Goal: Task Accomplishment & Management: Manage account settings

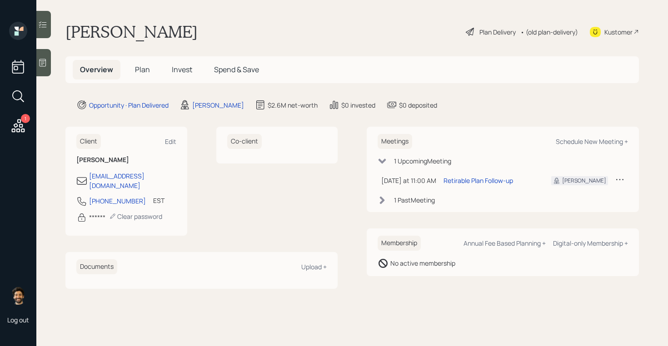
click at [550, 30] on div "• (old plan-delivery)" at bounding box center [550, 32] width 58 height 10
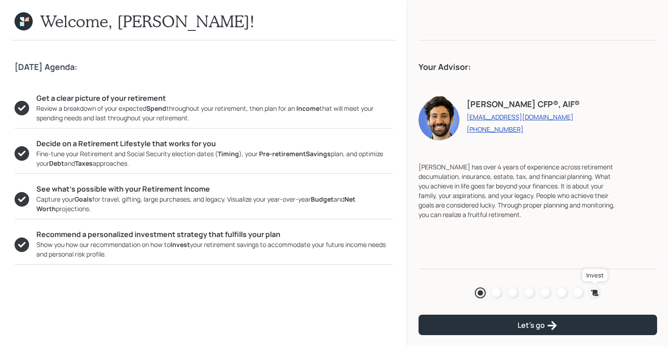
click at [592, 291] on icon at bounding box center [595, 293] width 9 height 9
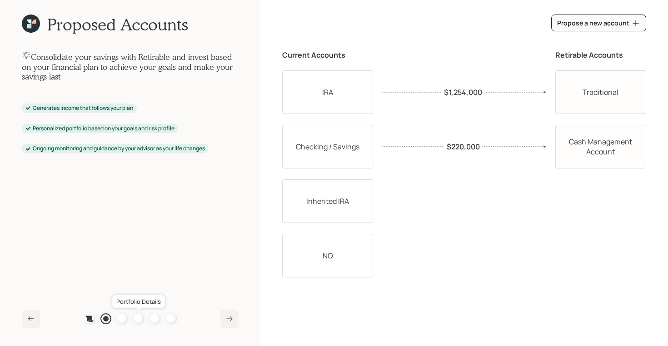
click at [136, 317] on div at bounding box center [138, 319] width 11 height 11
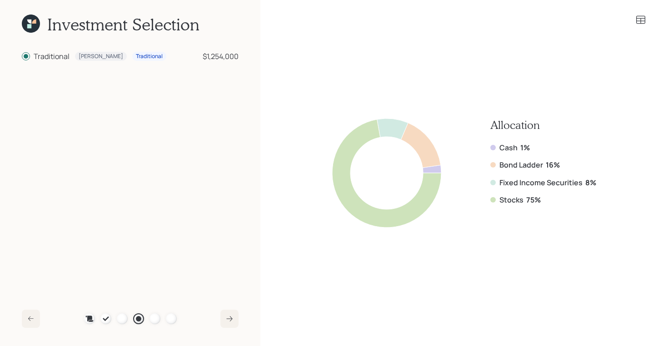
click at [33, 25] on icon at bounding box center [31, 24] width 18 height 18
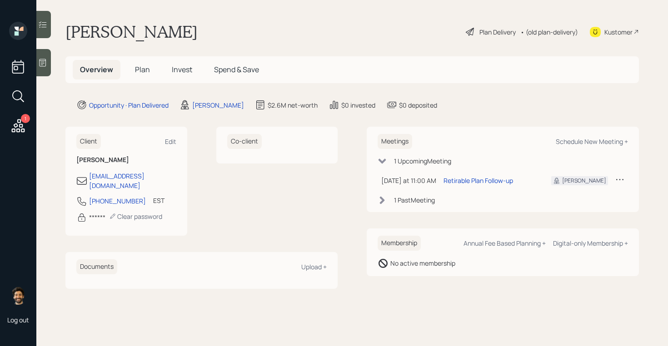
click at [143, 70] on span "Plan" at bounding box center [142, 70] width 15 height 10
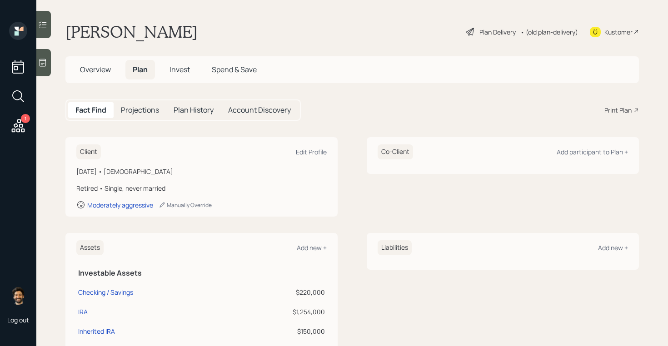
click at [93, 69] on span "Overview" at bounding box center [95, 70] width 31 height 10
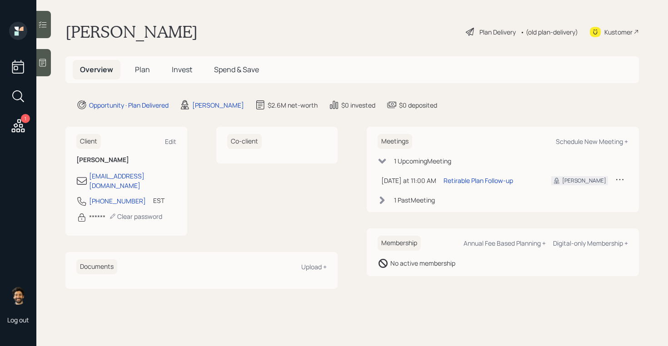
click at [140, 67] on span "Plan" at bounding box center [142, 70] width 15 height 10
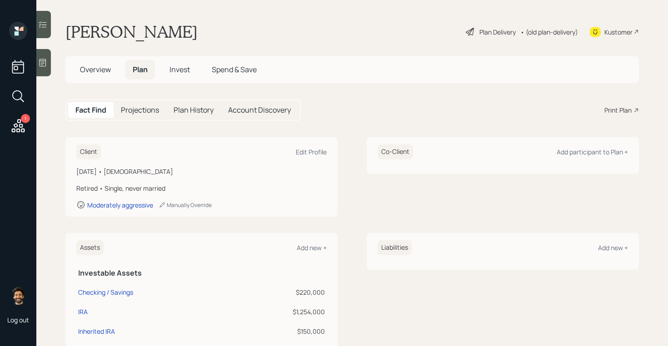
click at [561, 35] on div "• (old plan-delivery)" at bounding box center [550, 32] width 58 height 10
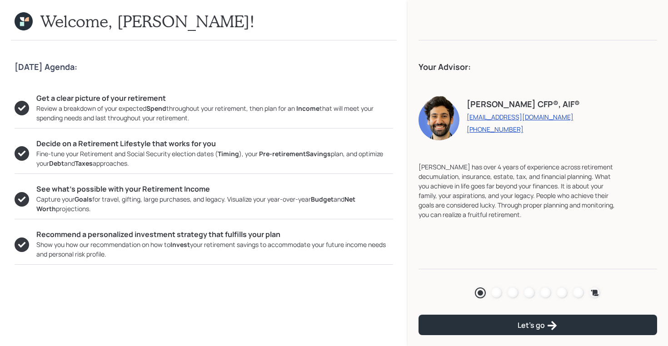
click at [15, 20] on icon at bounding box center [24, 21] width 18 height 18
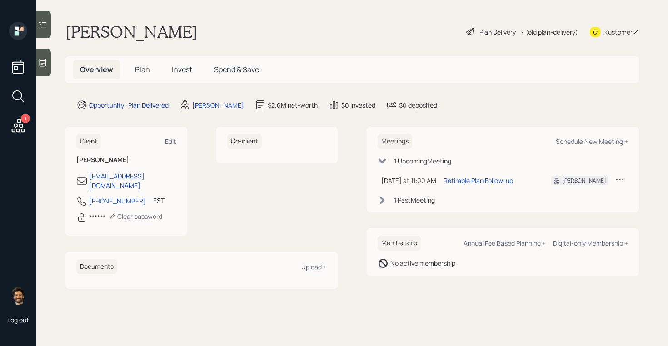
click at [134, 67] on h5 "Plan" at bounding box center [143, 70] width 30 height 20
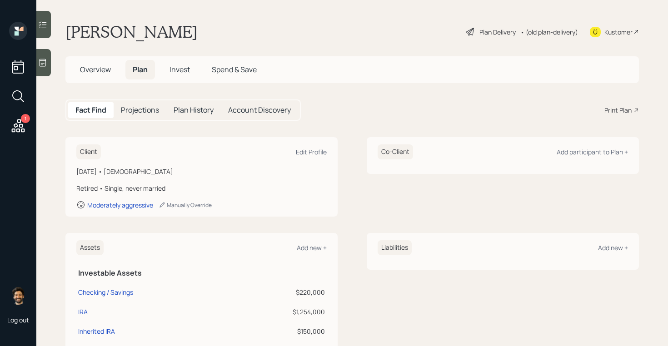
click at [551, 33] on div "• (old plan-delivery)" at bounding box center [550, 32] width 58 height 10
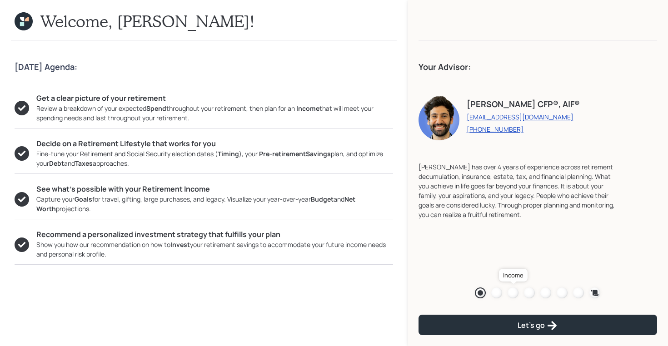
click at [510, 297] on div at bounding box center [513, 293] width 11 height 11
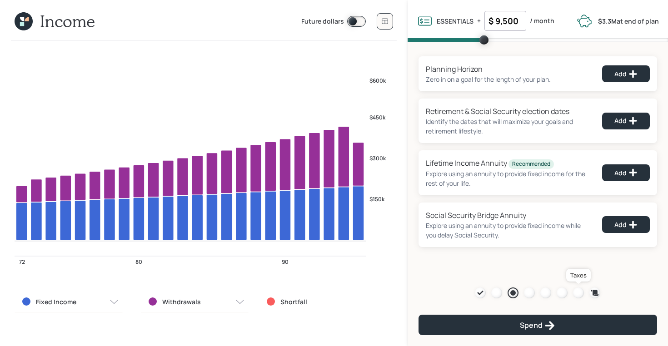
click at [578, 288] on div at bounding box center [578, 293] width 11 height 11
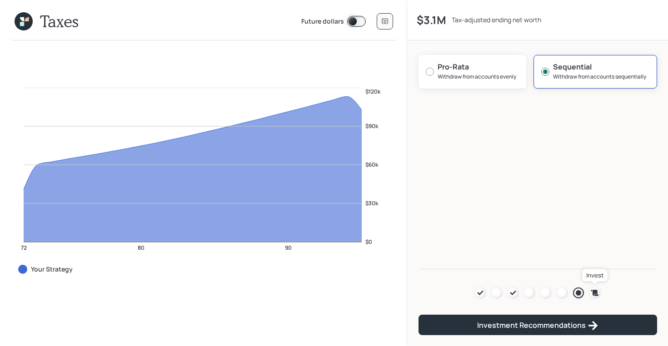
click at [595, 291] on icon at bounding box center [596, 293] width 8 height 6
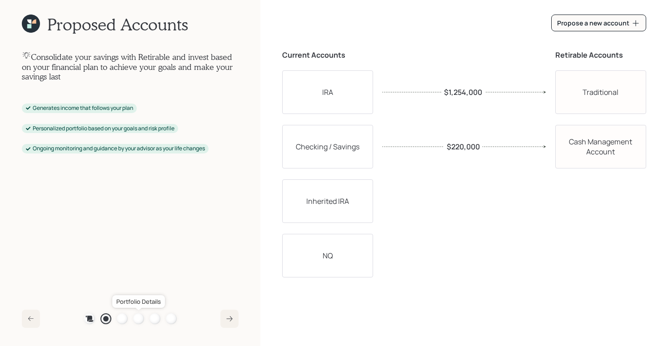
click at [138, 320] on div at bounding box center [138, 319] width 11 height 11
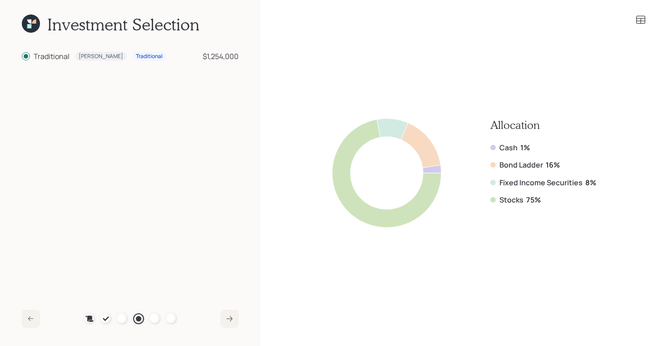
click at [640, 15] on icon at bounding box center [641, 20] width 11 height 11
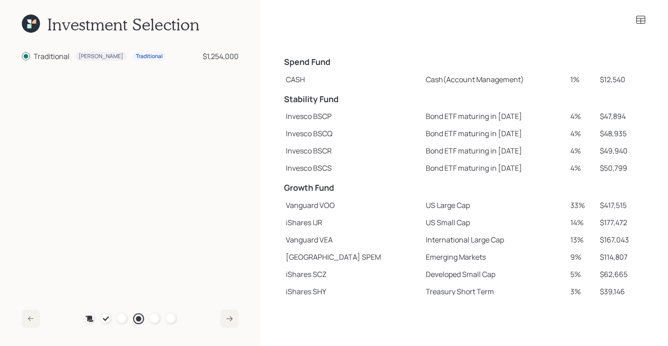
click at [34, 22] on icon at bounding box center [34, 22] width 4 height 4
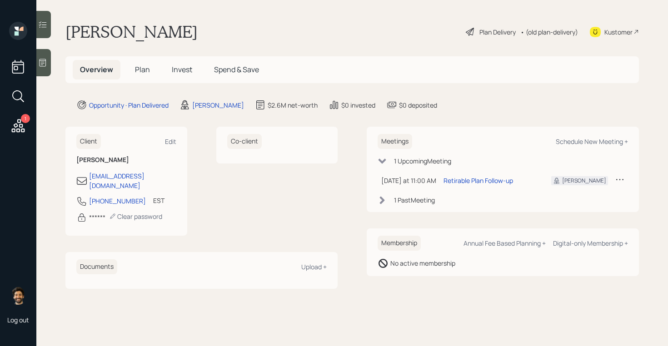
click at [130, 70] on h5 "Plan" at bounding box center [143, 70] width 30 height 20
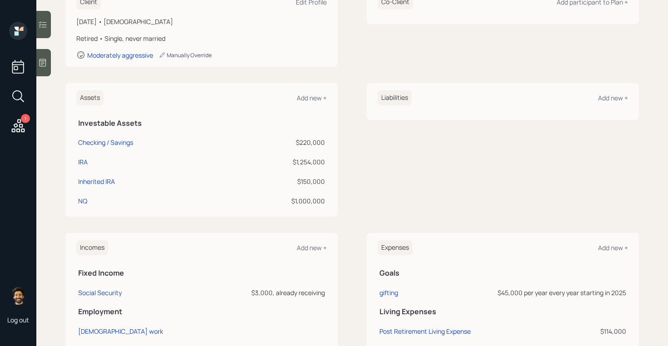
scroll to position [152, 0]
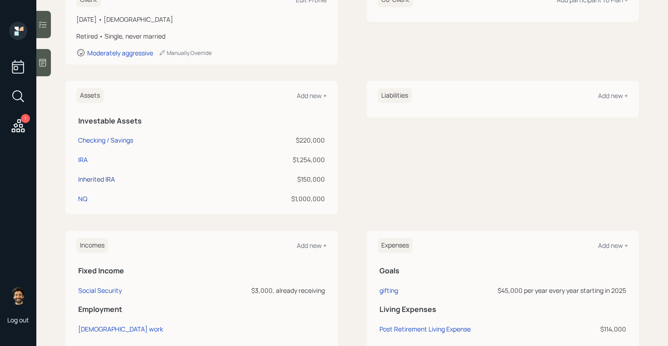
click at [88, 178] on div "Inherited IRA" at bounding box center [96, 180] width 37 height 10
select select "ira"
select select "balanced"
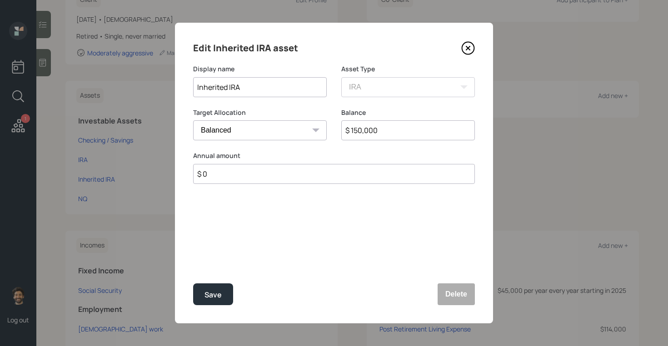
click at [275, 84] on input "Inherited IRA" at bounding box center [260, 87] width 134 height 20
click at [453, 296] on button "Delete" at bounding box center [456, 295] width 37 height 22
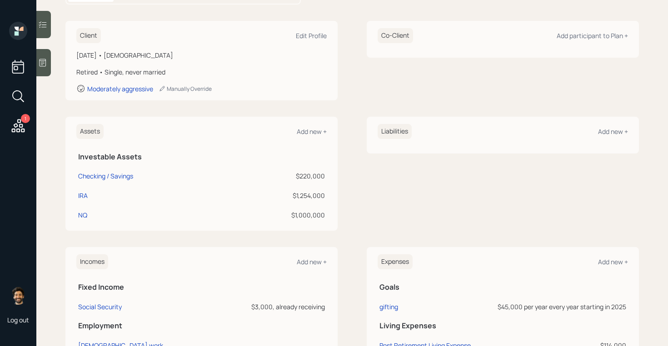
scroll to position [97, 0]
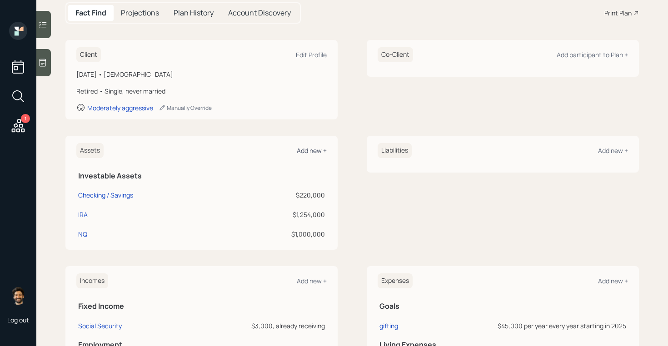
click at [305, 148] on div "Add new +" at bounding box center [312, 150] width 30 height 9
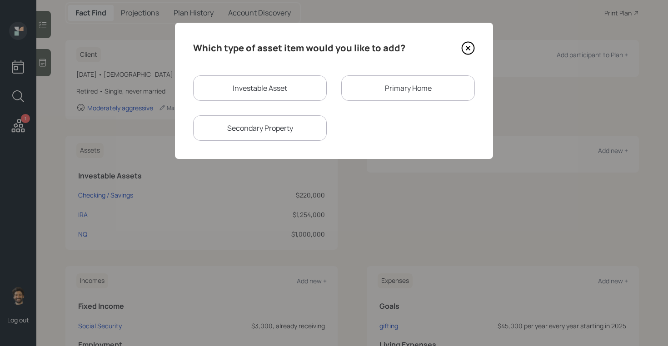
click at [249, 88] on div "Investable Asset" at bounding box center [260, 87] width 134 height 25
select select "taxable"
select select "balanced"
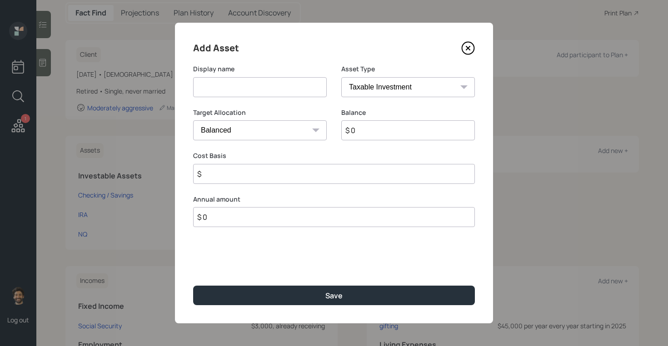
click at [349, 89] on select "SEP IRA IRA Roth IRA 401(k) Roth 401(k) 403(b) Roth 403(b) 457(b) Roth 457(b) H…" at bounding box center [408, 87] width 134 height 20
click at [341, 77] on select "SEP IRA IRA Roth IRA 401(k) Roth 401(k) 403(b) Roth 403(b) 457(b) Roth 457(b) H…" at bounding box center [408, 87] width 134 height 20
click at [232, 94] on input at bounding box center [260, 87] width 134 height 20
paste input "Inherited IRA"
type input "Inherited IRA"
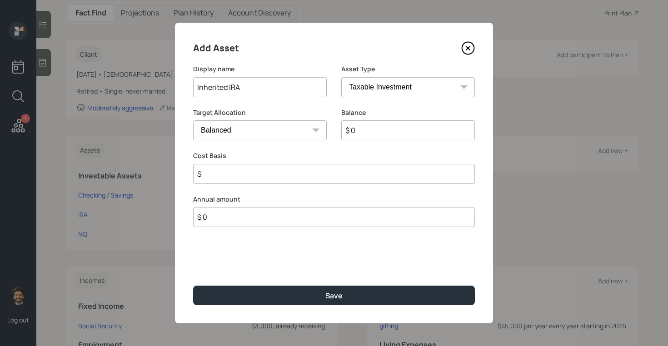
click at [378, 85] on select "SEP IRA IRA Roth IRA 401(k) Roth 401(k) 403(b) Roth 403(b) 457(b) Roth 457(b) H…" at bounding box center [408, 87] width 134 height 20
select select "ira"
click at [341, 77] on select "SEP IRA IRA Roth IRA 401(k) Roth 401(k) 403(b) Roth 403(b) 457(b) Roth 457(b) H…" at bounding box center [408, 87] width 134 height 20
type input "$"
click at [363, 130] on input "$ 0" at bounding box center [408, 130] width 134 height 20
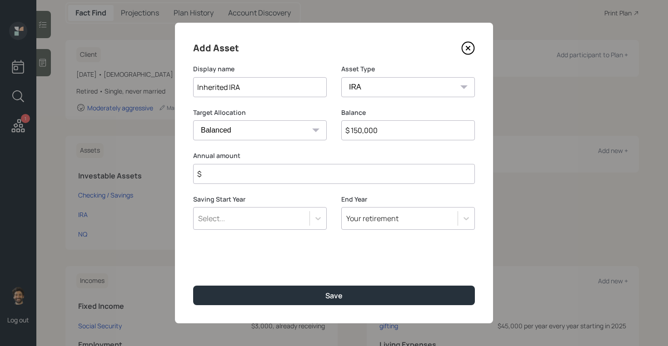
type input "$ 150,000"
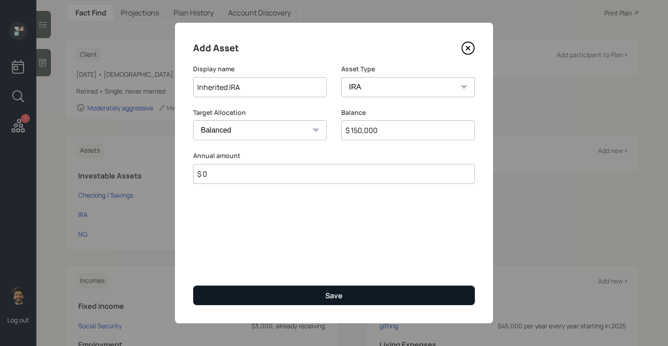
type input "$ 0"
click at [275, 291] on button "Save" at bounding box center [334, 296] width 282 height 20
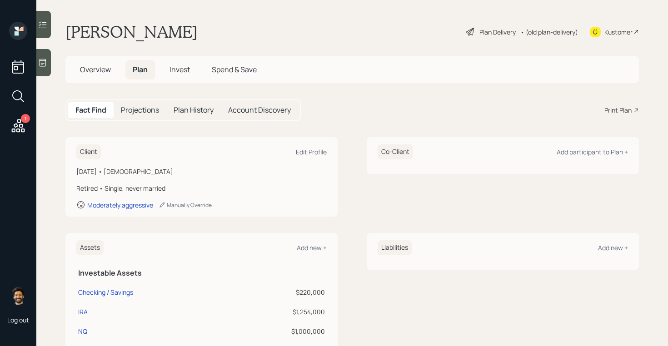
click at [535, 31] on div "• (old plan-delivery)" at bounding box center [550, 32] width 58 height 10
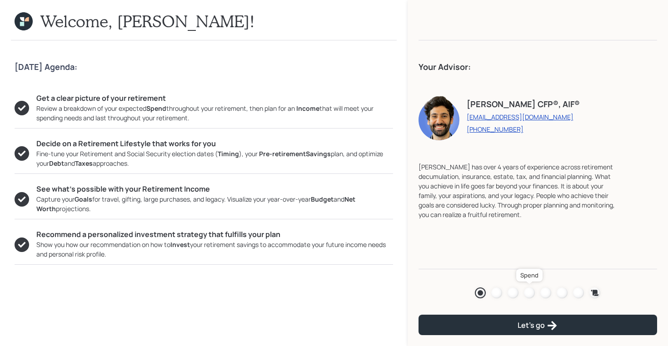
click at [527, 291] on div at bounding box center [529, 293] width 11 height 11
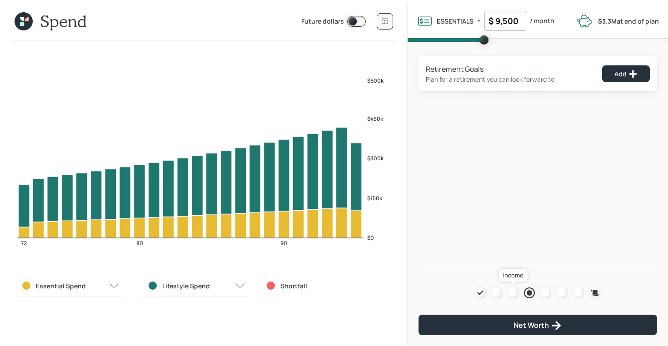
click at [512, 293] on div at bounding box center [513, 293] width 11 height 11
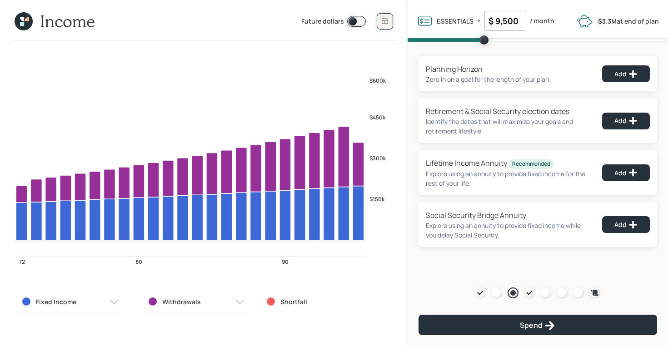
click at [385, 23] on icon at bounding box center [385, 21] width 6 height 5
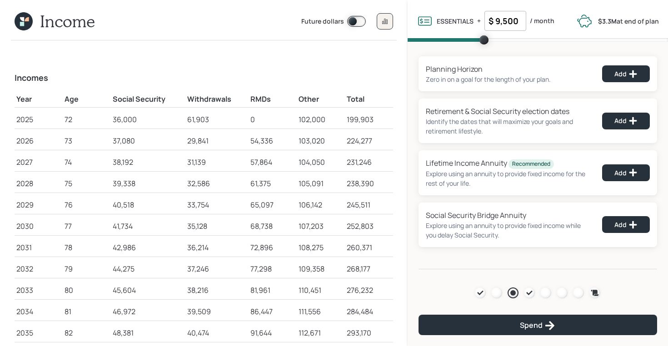
drag, startPoint x: 252, startPoint y: 144, endPoint x: 270, endPoint y: 144, distance: 17.7
click at [270, 144] on div "54,336" at bounding box center [273, 140] width 45 height 11
click at [261, 138] on div "54,336" at bounding box center [273, 140] width 45 height 11
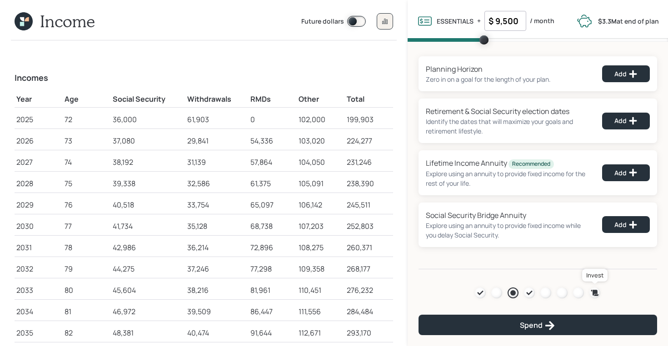
click at [596, 292] on icon at bounding box center [596, 293] width 8 height 6
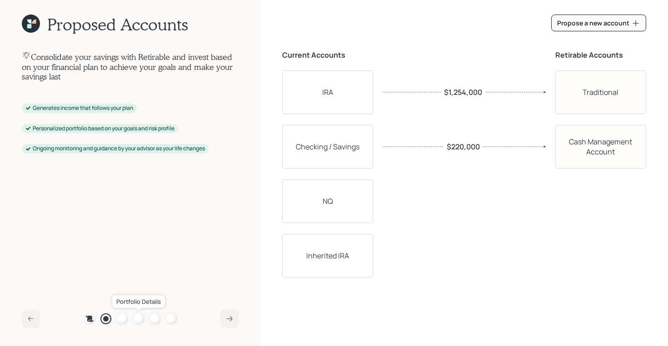
click at [135, 318] on div at bounding box center [138, 319] width 11 height 11
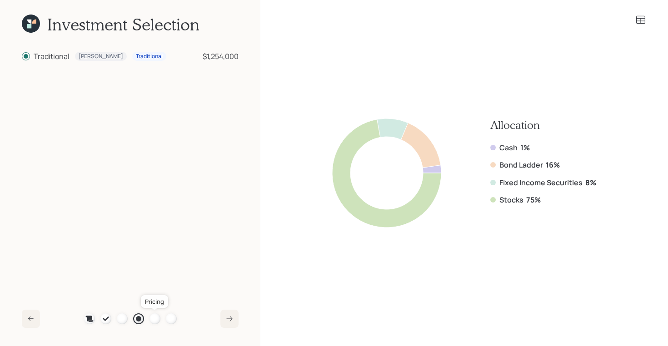
click at [151, 319] on div at bounding box center [155, 319] width 11 height 11
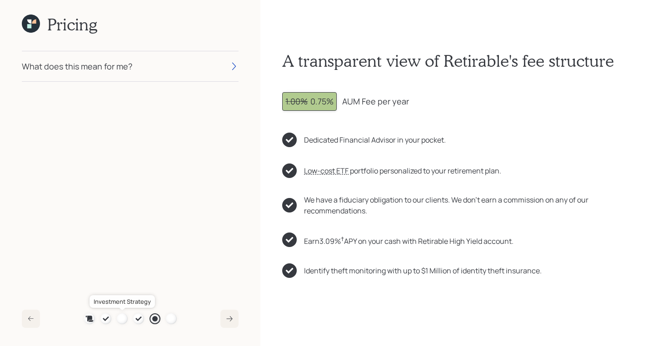
click at [123, 320] on div at bounding box center [122, 319] width 11 height 11
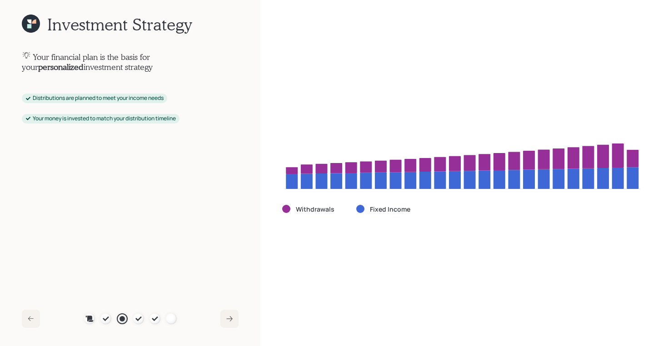
click at [30, 29] on icon at bounding box center [31, 24] width 18 height 18
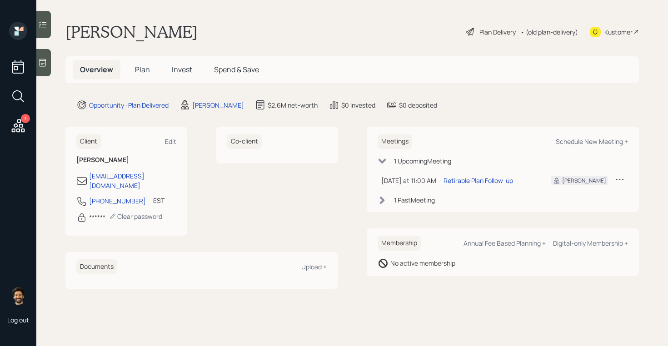
click at [147, 74] on span "Plan" at bounding box center [142, 70] width 15 height 10
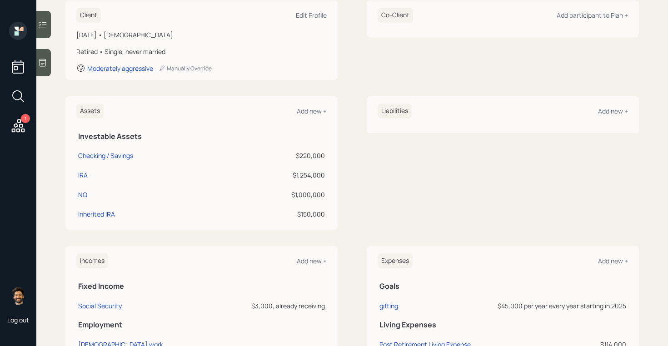
scroll to position [138, 0]
drag, startPoint x: 325, startPoint y: 195, endPoint x: 292, endPoint y: 195, distance: 32.3
click at [292, 195] on div "$1,000,000" at bounding box center [278, 194] width 94 height 10
drag, startPoint x: 327, startPoint y: 174, endPoint x: 294, endPoint y: 175, distance: 33.2
click at [294, 175] on td "$1,254,000" at bounding box center [278, 173] width 97 height 20
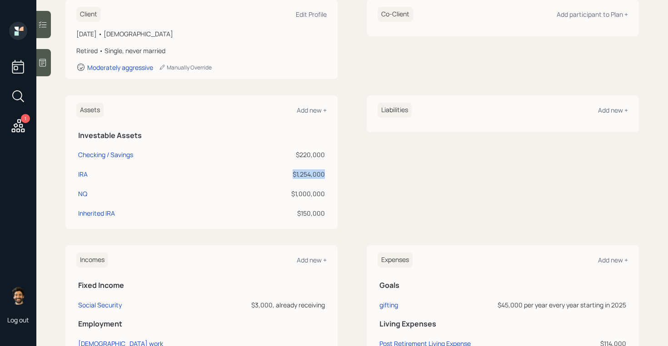
click at [294, 175] on div "$1,254,000" at bounding box center [278, 175] width 94 height 10
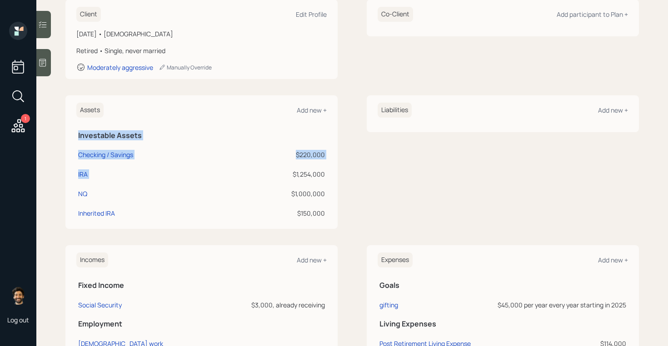
drag, startPoint x: 329, startPoint y: 173, endPoint x: 292, endPoint y: 174, distance: 37.3
click at [292, 174] on div "Assets Add new + Investable Assets Checking / Savings $220,000 IRA $1,254,000 N…" at bounding box center [201, 162] width 272 height 134
click at [292, 174] on div "$1,254,000" at bounding box center [278, 175] width 94 height 10
click at [302, 176] on div "$1,254,000" at bounding box center [278, 175] width 94 height 10
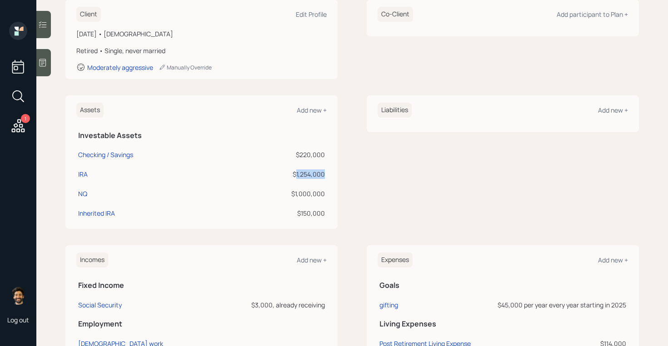
click at [302, 176] on div "$1,254,000" at bounding box center [278, 175] width 94 height 10
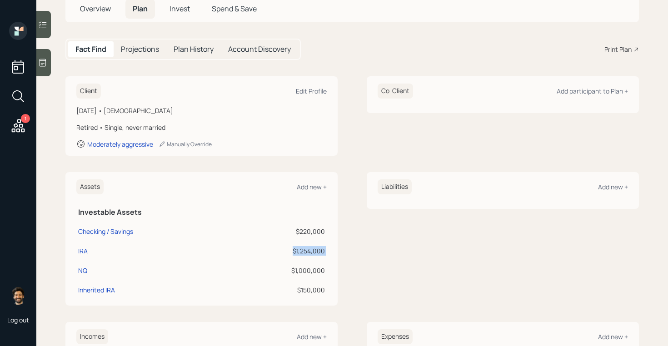
scroll to position [0, 0]
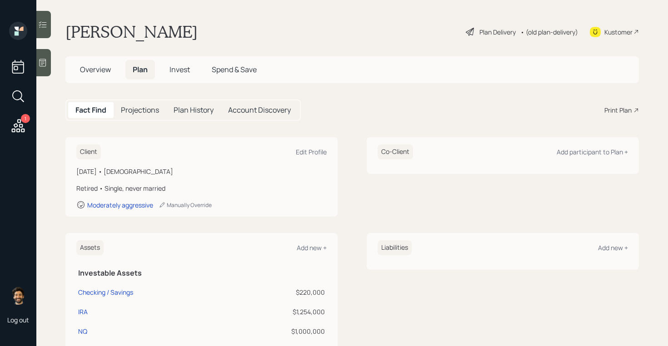
click at [620, 111] on div "Print Plan" at bounding box center [618, 110] width 27 height 10
click at [109, 67] on span "Overview" at bounding box center [95, 70] width 31 height 10
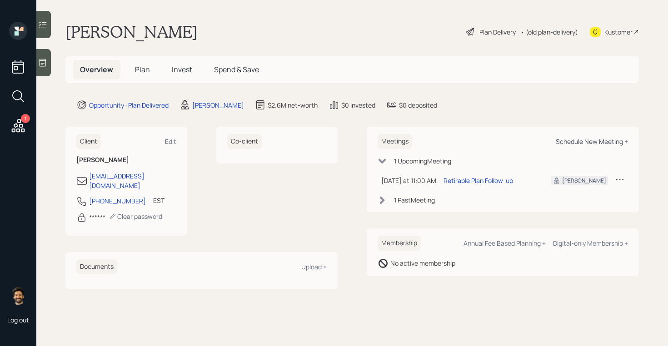
click at [580, 140] on div "Schedule New Meeting +" at bounding box center [592, 141] width 72 height 9
select select "f14b762f-c7c2-4b89-9227-8fa891345eea"
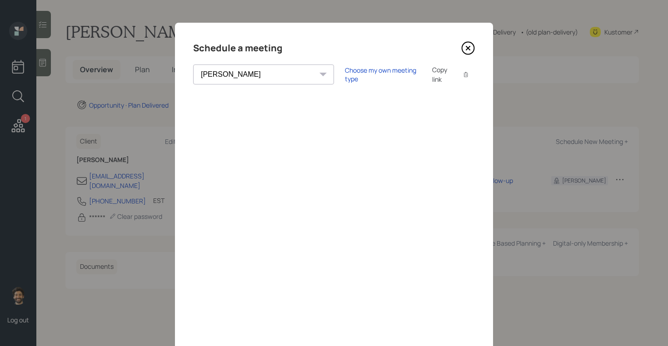
click at [468, 48] on icon at bounding box center [469, 48] width 4 height 4
